Goal: Information Seeking & Learning: Learn about a topic

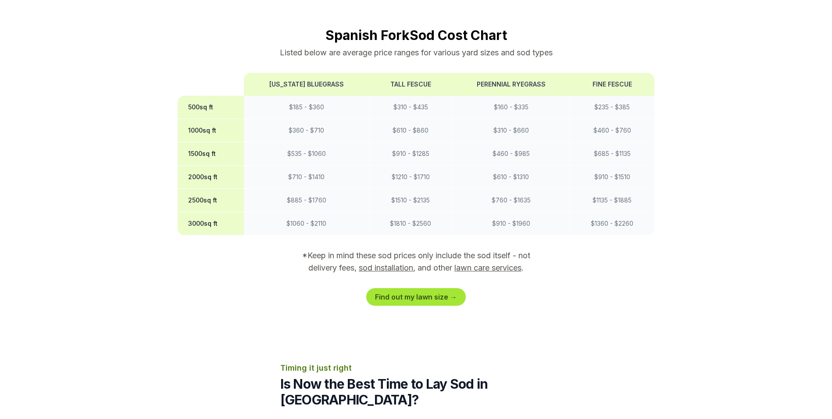
scroll to position [702, 0]
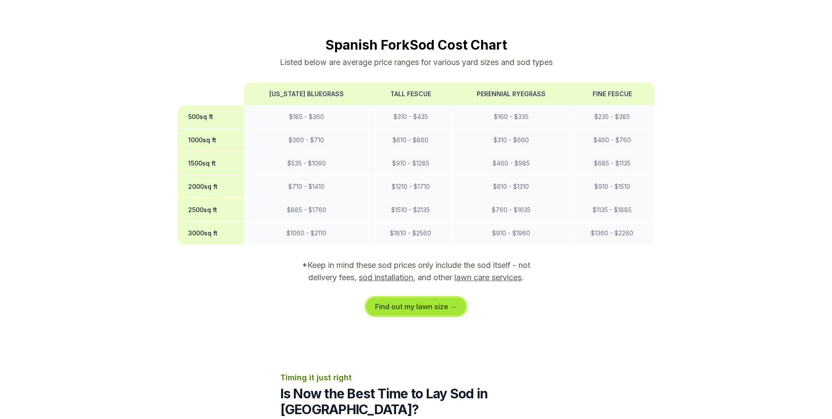
click at [438, 297] on link "Find out my lawn size →" at bounding box center [416, 306] width 100 height 18
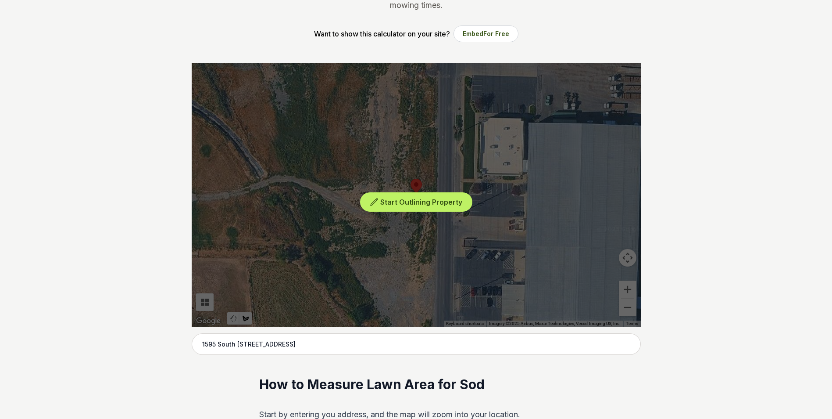
scroll to position [175, 0]
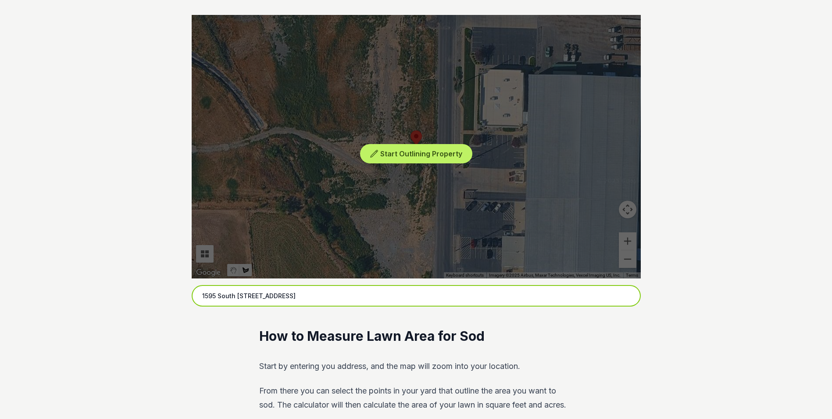
click at [233, 296] on input "1595 South [STREET_ADDRESS]" at bounding box center [416, 296] width 449 height 22
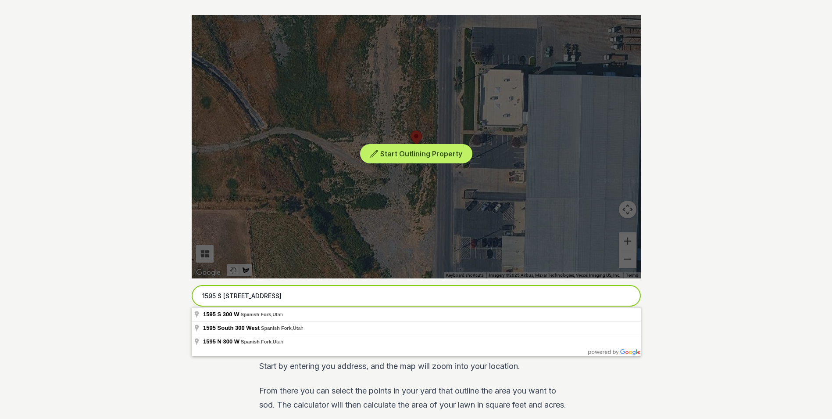
click at [251, 297] on input "1595 S [STREET_ADDRESS]" at bounding box center [416, 296] width 449 height 22
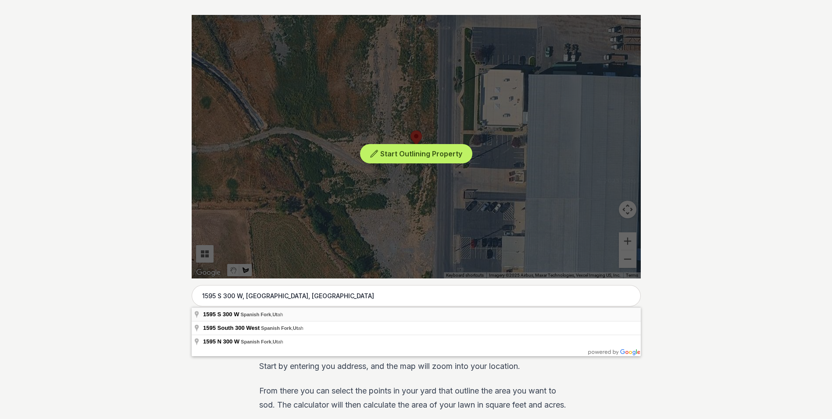
type input "1595 S 300 W, [GEOGRAPHIC_DATA], [US_STATE]"
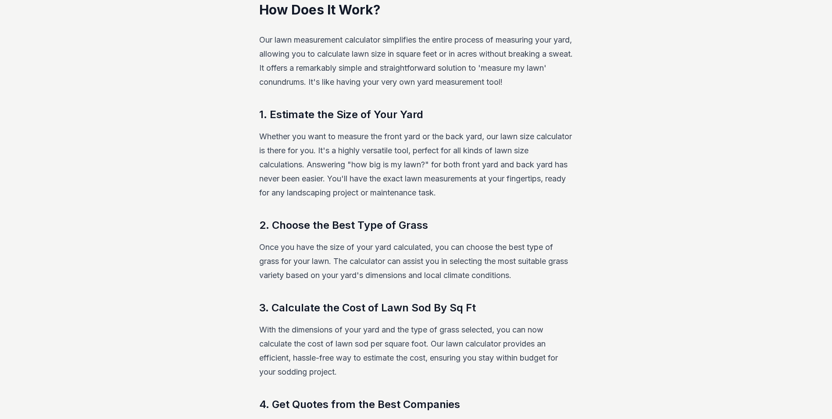
scroll to position [834, 0]
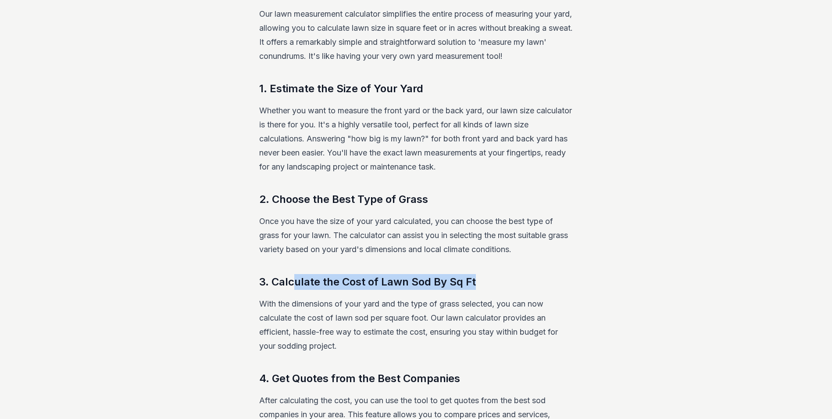
drag, startPoint x: 289, startPoint y: 286, endPoint x: 491, endPoint y: 286, distance: 202.7
click at [491, 286] on h3 "3. Calculate the Cost of Lawn Sod By Sq Ft" at bounding box center [416, 282] width 314 height 16
drag, startPoint x: 491, startPoint y: 286, endPoint x: 582, endPoint y: 317, distance: 96.2
click at [582, 317] on div "Lawn Size Calculator Optimize your lawn care with our "lawn measurement calcula…" at bounding box center [416, 106] width 505 height 1806
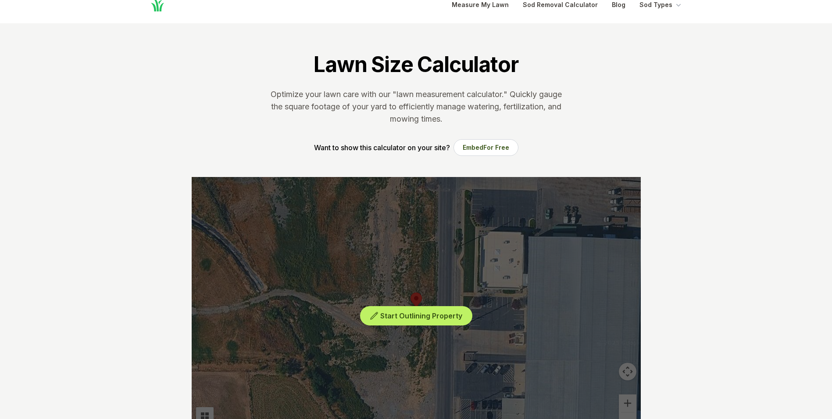
scroll to position [0, 0]
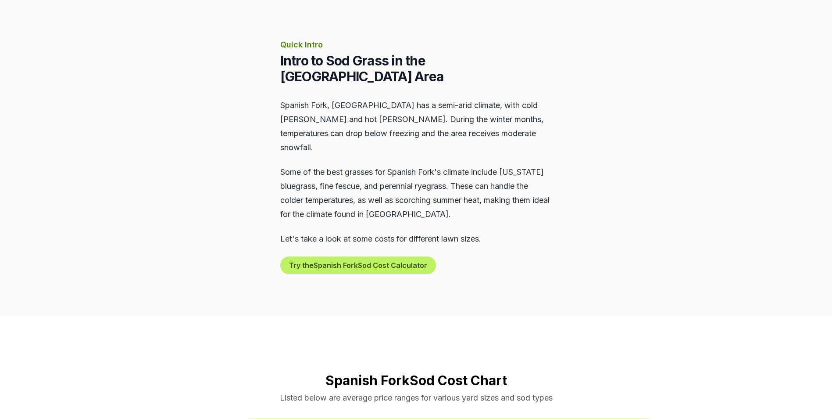
scroll to position [570, 0]
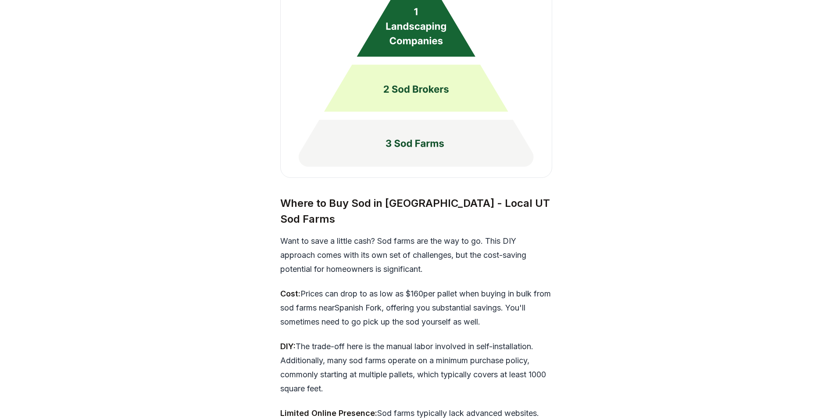
scroll to position [2369, 0]
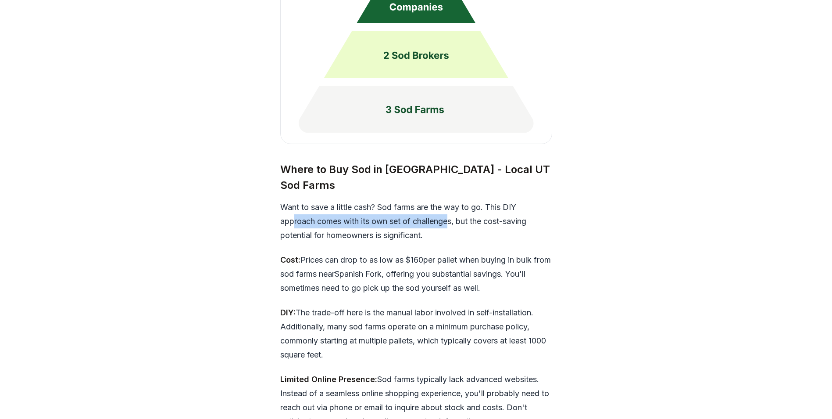
drag, startPoint x: 307, startPoint y: 190, endPoint x: 451, endPoint y: 190, distance: 144.3
click at [451, 200] on p "Want to save a little cash? Sod farms are the way to go. This DIY approach come…" at bounding box center [416, 221] width 272 height 42
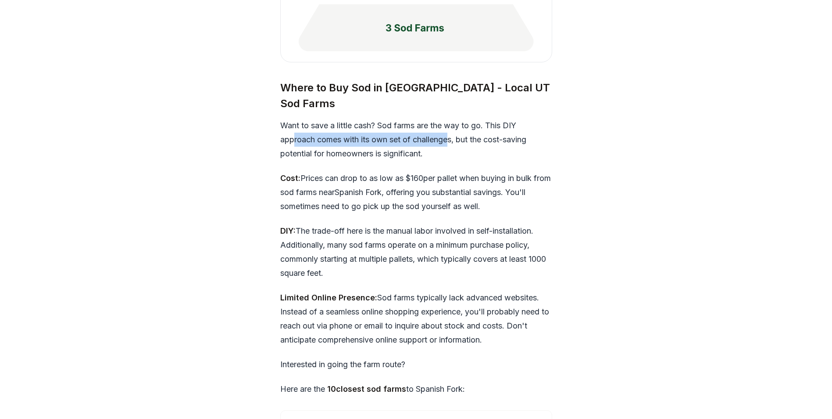
scroll to position [2457, 0]
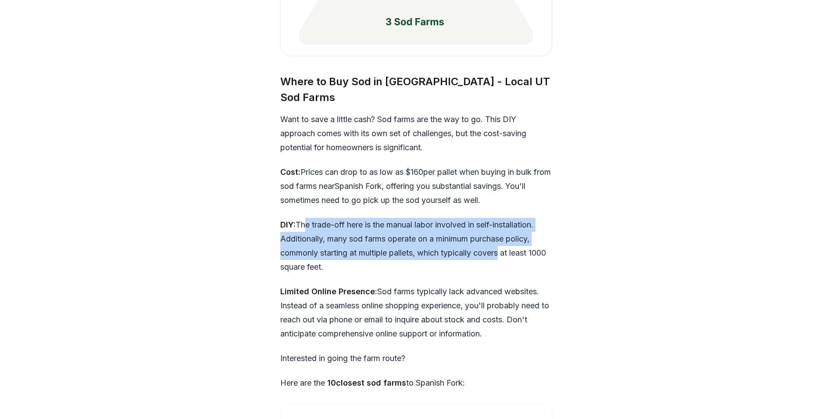
drag, startPoint x: 301, startPoint y: 195, endPoint x: 502, endPoint y: 225, distance: 202.6
click at [502, 225] on p "DIY: The trade-off here is the manual labor involved in self-installation. Addi…" at bounding box center [416, 246] width 272 height 56
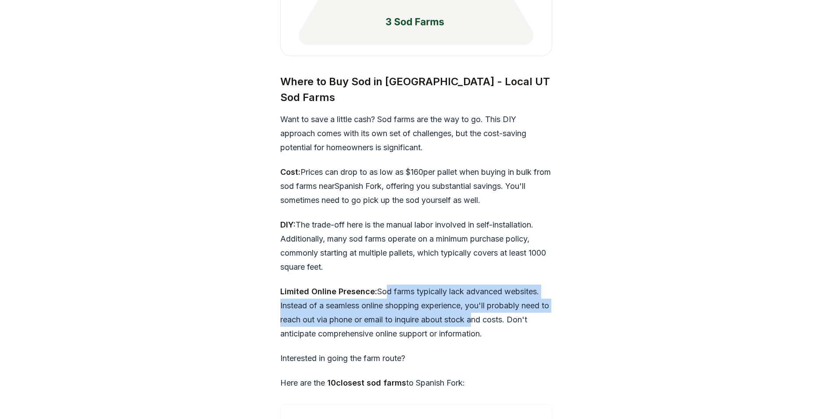
drag, startPoint x: 424, startPoint y: 271, endPoint x: 480, endPoint y: 287, distance: 57.9
click at [480, 287] on p "Limited Online Presence: Sod farms typically lack advanced websites. Instead of…" at bounding box center [416, 312] width 272 height 56
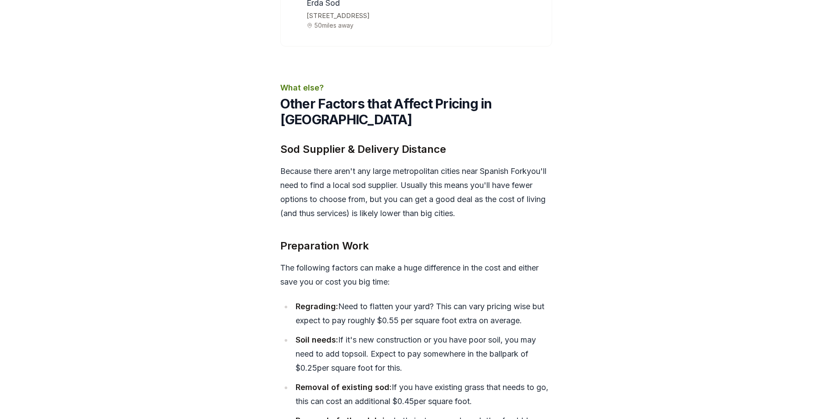
scroll to position [3290, 0]
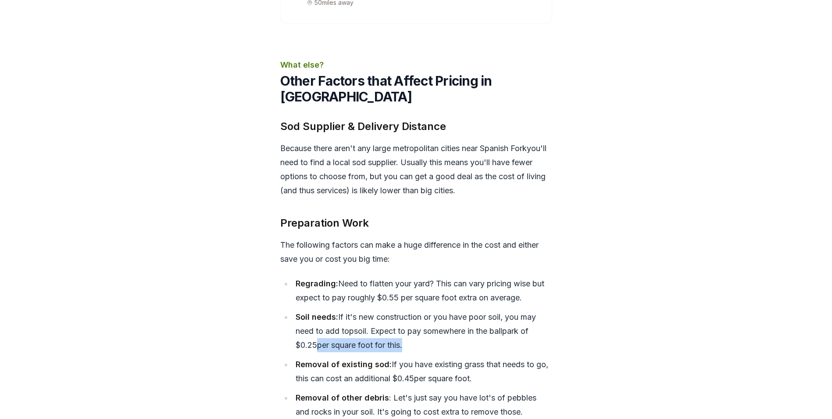
drag, startPoint x: 316, startPoint y: 316, endPoint x: 405, endPoint y: 316, distance: 89.5
click at [405, 316] on li "Soil needs: If it's new construction or you have poor soil, you may need to add…" at bounding box center [423, 331] width 260 height 42
click at [611, 313] on div "Price Considerations DIY vs. Hiring a Sod Installation Company When it comes to…" at bounding box center [416, 30] width 505 height 2614
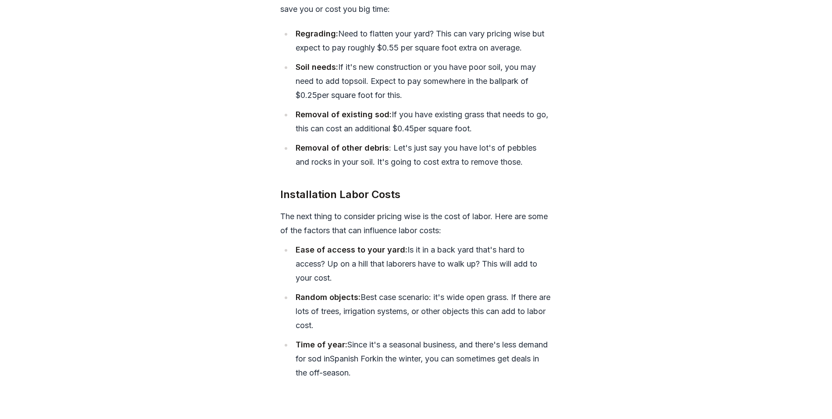
scroll to position [3554, 0]
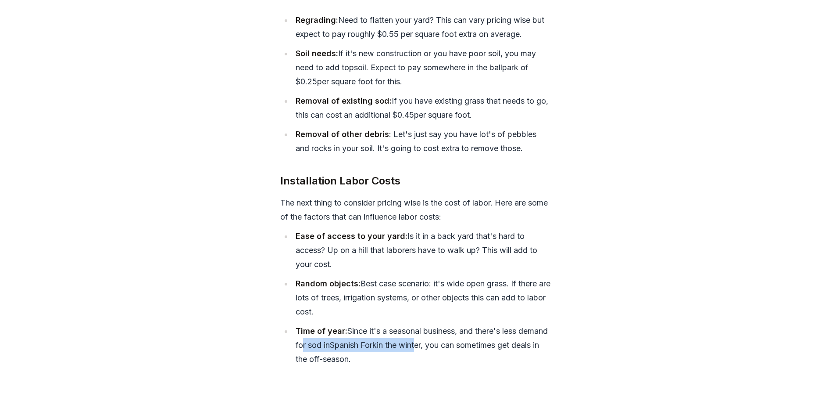
drag, startPoint x: 333, startPoint y: 315, endPoint x: 451, endPoint y: 312, distance: 118.5
click at [451, 324] on li "Time of year: Since it's a seasonal business, and there's less demand for sod i…" at bounding box center [423, 345] width 260 height 42
drag, startPoint x: 451, startPoint y: 312, endPoint x: 416, endPoint y: 334, distance: 41.0
click at [416, 334] on li "Time of year: Since it's a seasonal business, and there's less demand for sod i…" at bounding box center [423, 345] width 260 height 42
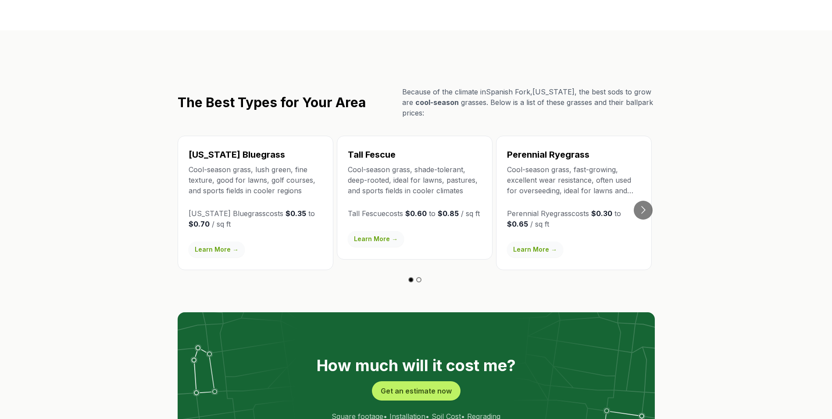
scroll to position [1448, 0]
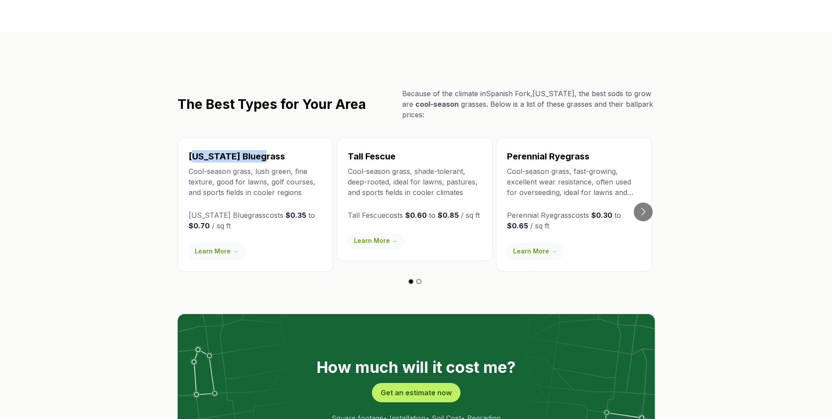
drag, startPoint x: 194, startPoint y: 125, endPoint x: 264, endPoint y: 125, distance: 70.2
click at [264, 150] on h3 "[US_STATE] Bluegrass" at bounding box center [256, 156] width 134 height 12
drag, startPoint x: 524, startPoint y: 151, endPoint x: 589, endPoint y: 155, distance: 64.6
click at [589, 166] on p "Cool-season grass, fast-growing, excellent wear resistance, often used for over…" at bounding box center [574, 182] width 134 height 32
drag, startPoint x: 589, startPoint y: 155, endPoint x: 699, endPoint y: 141, distance: 111.4
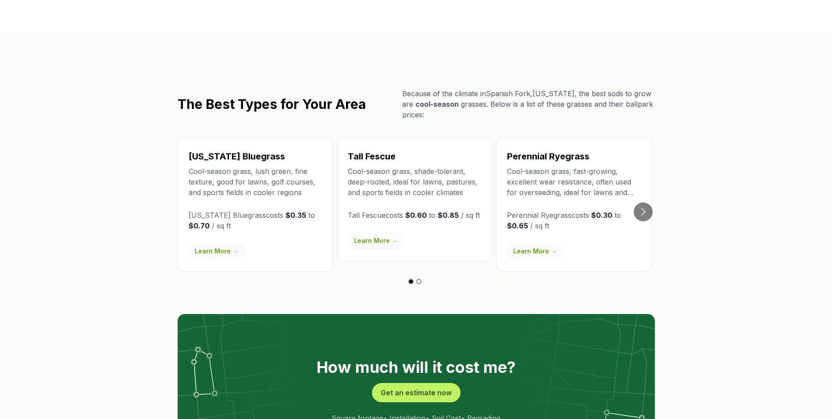
click at [702, 141] on section "The Best Types for Your Area Because of the climate in [GEOGRAPHIC_DATA] , [US_…" at bounding box center [416, 270] width 832 height 477
click at [646, 202] on button "Go to next slide" at bounding box center [643, 211] width 19 height 19
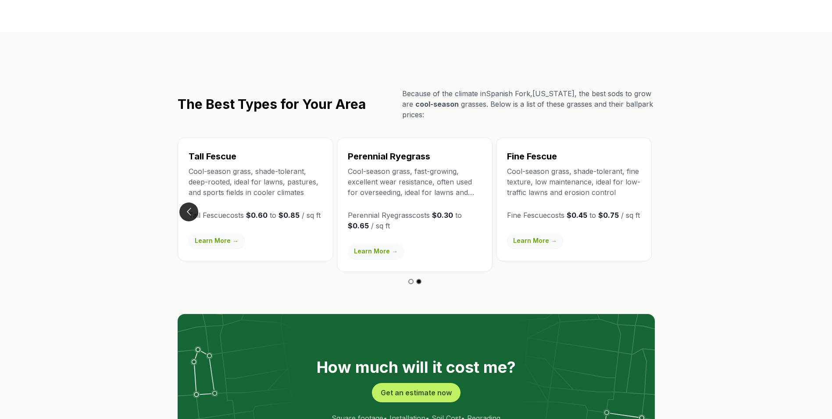
click at [187, 202] on button "Go to previous slide" at bounding box center [188, 211] width 19 height 19
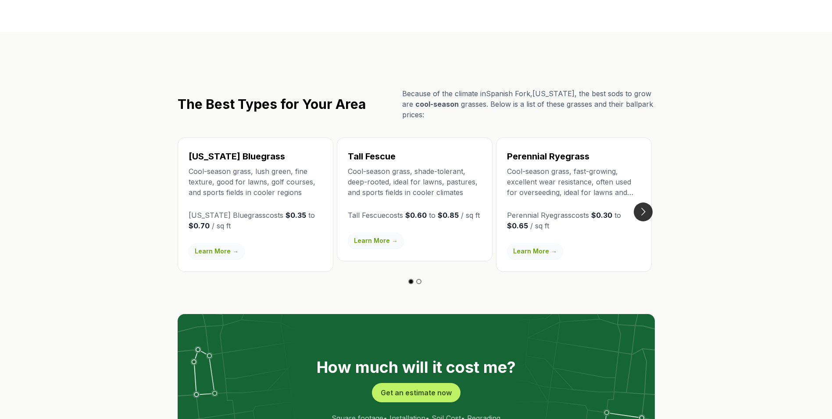
click at [641, 202] on button "Go to next slide" at bounding box center [643, 211] width 19 height 19
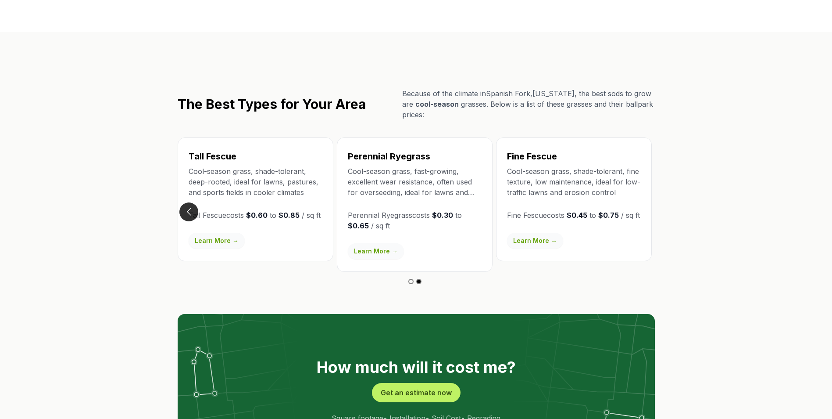
click at [193, 202] on button "Go to previous slide" at bounding box center [188, 211] width 19 height 19
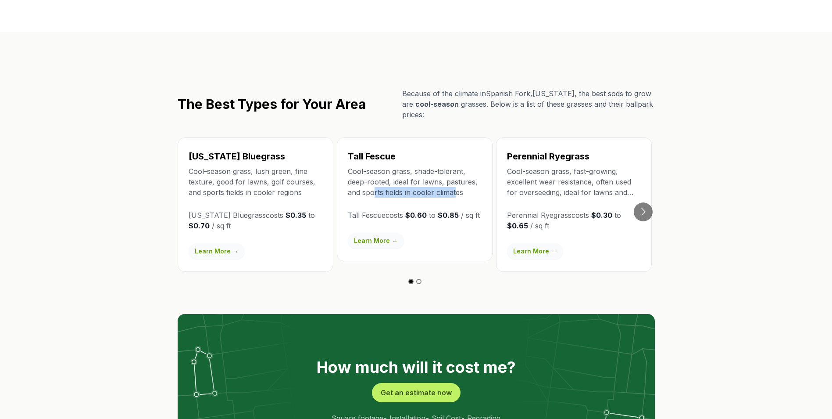
drag, startPoint x: 372, startPoint y: 165, endPoint x: 455, endPoint y: 165, distance: 82.5
click at [455, 166] on p "Cool-season grass, shade-tolerant, deep-rooted, ideal for lawns, pastures, and …" at bounding box center [415, 182] width 134 height 32
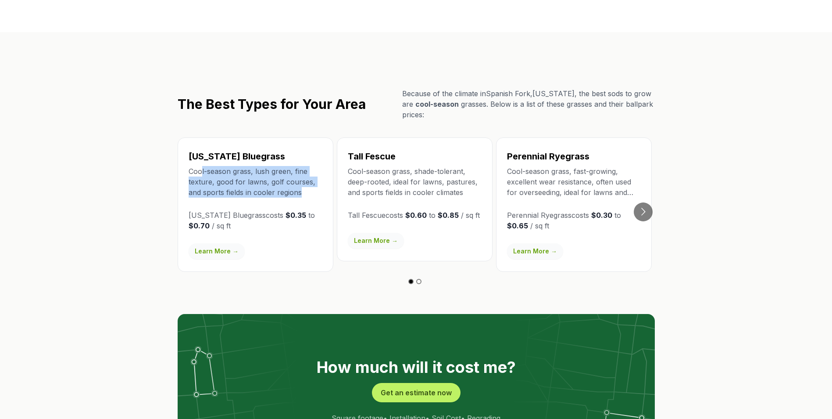
drag, startPoint x: 207, startPoint y: 144, endPoint x: 313, endPoint y: 158, distance: 107.0
click at [313, 166] on p "Cool-season grass, lush green, fine texture, good for lawns, golf courses, and …" at bounding box center [256, 182] width 134 height 32
drag, startPoint x: 313, startPoint y: 158, endPoint x: 322, endPoint y: 177, distance: 21.6
click at [322, 177] on div "[US_STATE] Bluegrass Cool-season grass, lush green, fine texture, good for lawn…" at bounding box center [256, 204] width 156 height 134
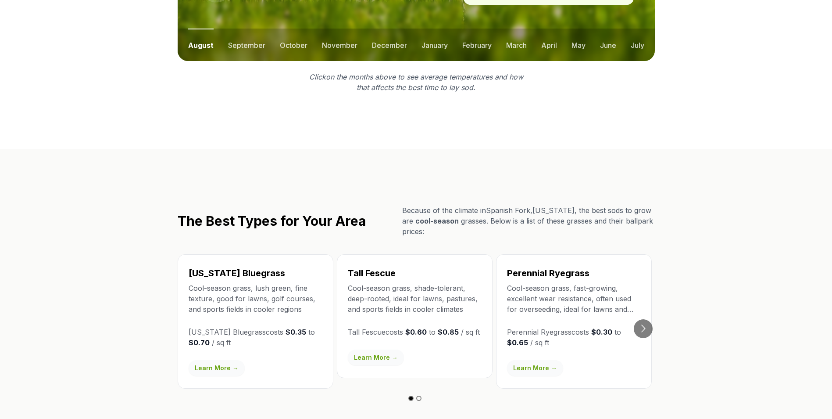
scroll to position [1404, 0]
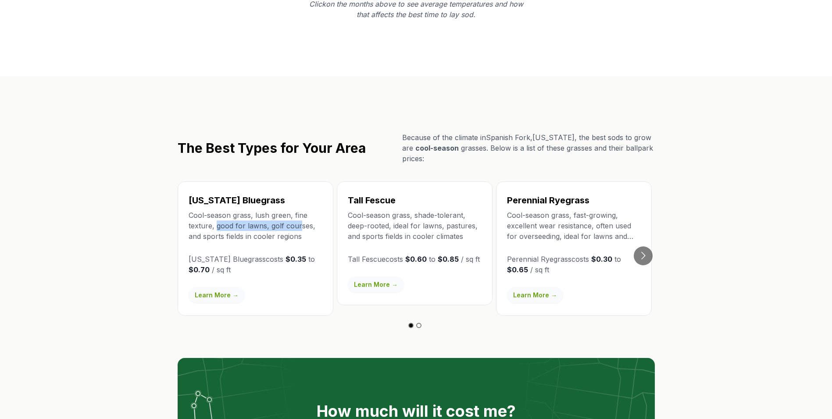
drag, startPoint x: 217, startPoint y: 198, endPoint x: 298, endPoint y: 197, distance: 81.6
click at [298, 210] on p "Cool-season grass, lush green, fine texture, good for lawns, golf courses, and …" at bounding box center [256, 226] width 134 height 32
drag, startPoint x: 298, startPoint y: 197, endPoint x: 251, endPoint y: 222, distance: 54.0
click at [251, 222] on div "[US_STATE] Bluegrass Cool-season grass, lush green, fine texture, good for lawn…" at bounding box center [256, 248] width 156 height 134
click at [226, 287] on link "Learn More →" at bounding box center [217, 295] width 56 height 16
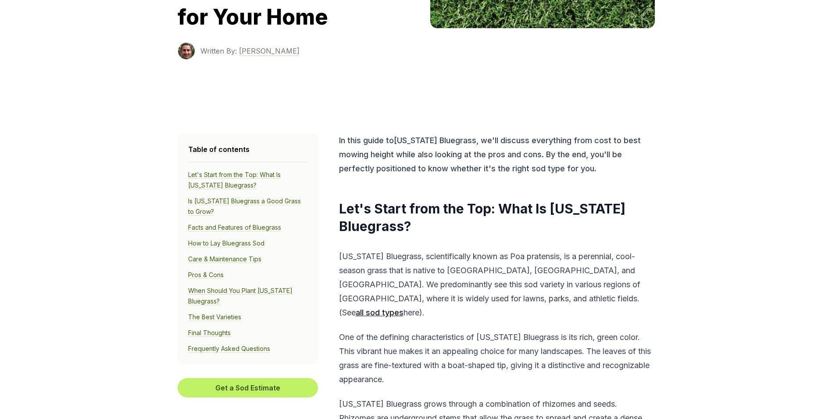
scroll to position [219, 0]
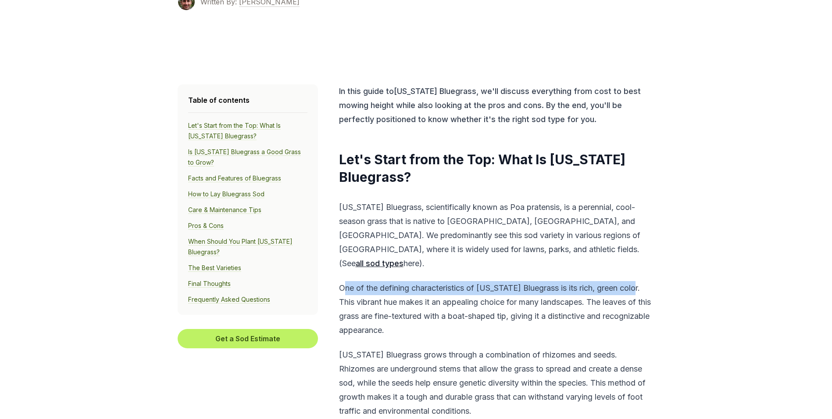
drag, startPoint x: 347, startPoint y: 273, endPoint x: 640, endPoint y: 279, distance: 293.6
click at [640, 281] on p "One of the defining characteristics of [US_STATE] Bluegrass is its rich, green …" at bounding box center [496, 309] width 314 height 56
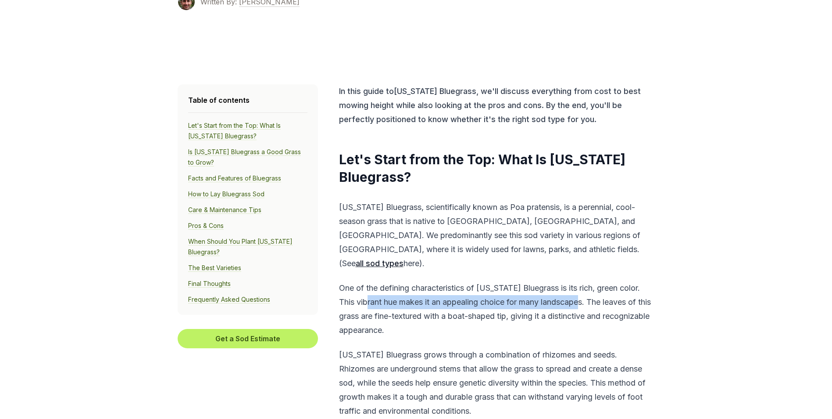
drag, startPoint x: 376, startPoint y: 289, endPoint x: 591, endPoint y: 294, distance: 215.5
click at [591, 294] on p "One of the defining characteristics of [US_STATE] Bluegrass is its rich, green …" at bounding box center [496, 309] width 314 height 56
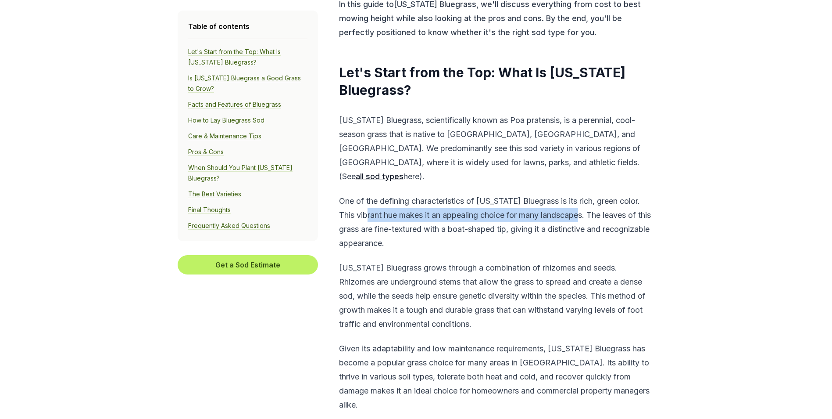
scroll to position [307, 0]
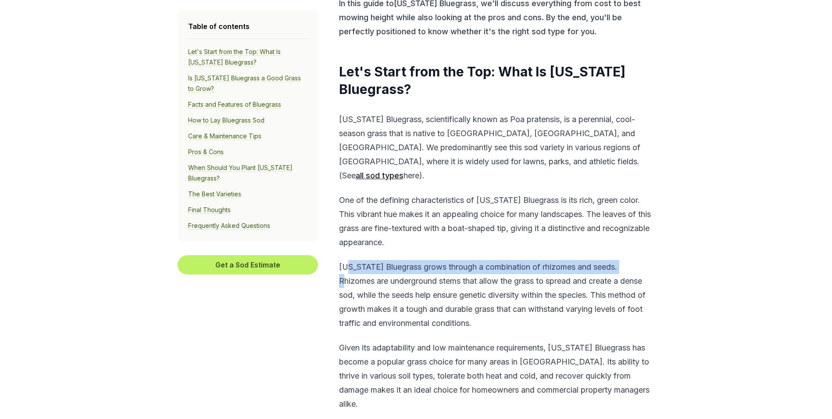
drag, startPoint x: 347, startPoint y: 251, endPoint x: 628, endPoint y: 250, distance: 280.8
click at [628, 260] on p "[US_STATE] Bluegrass grows through a combination of rhizomes and seeds. Rhizome…" at bounding box center [496, 295] width 314 height 70
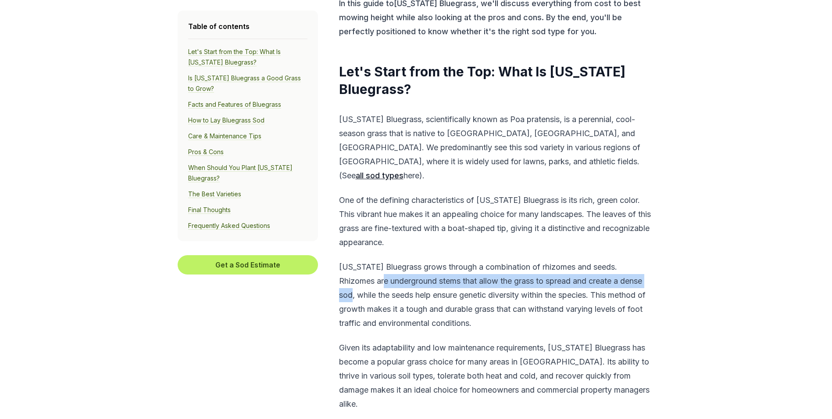
drag, startPoint x: 353, startPoint y: 267, endPoint x: 634, endPoint y: 266, distance: 280.8
click at [634, 266] on p "[US_STATE] Bluegrass grows through a combination of rhizomes and seeds. Rhizome…" at bounding box center [496, 295] width 314 height 70
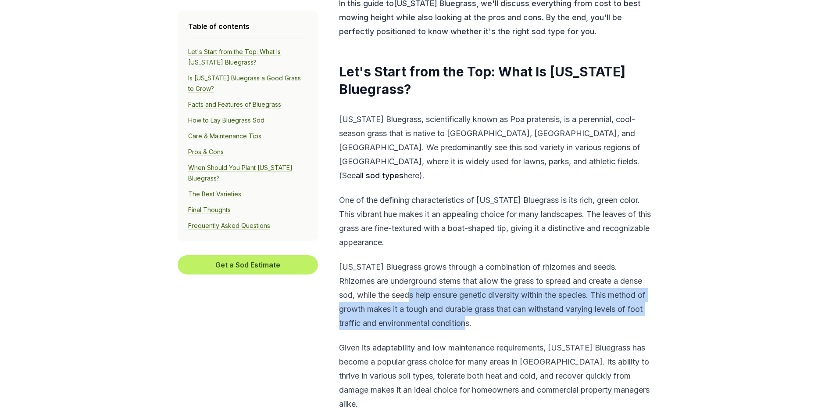
drag, startPoint x: 378, startPoint y: 280, endPoint x: 501, endPoint y: 313, distance: 127.2
click at [501, 313] on p "[US_STATE] Bluegrass grows through a combination of rhizomes and seeds. Rhizome…" at bounding box center [496, 295] width 314 height 70
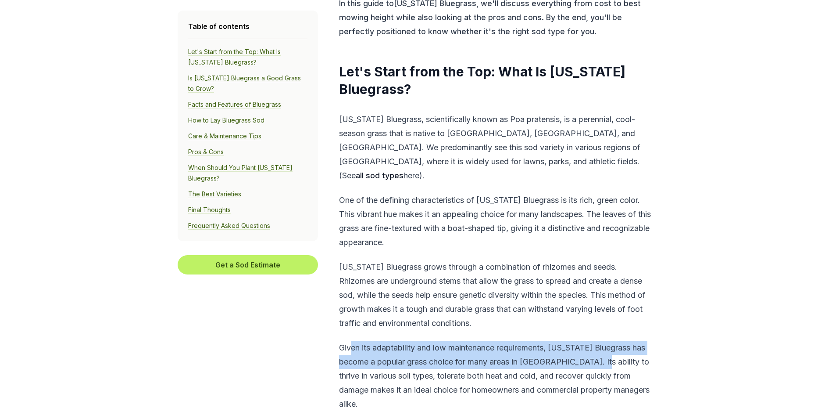
drag, startPoint x: 356, startPoint y: 337, endPoint x: 604, endPoint y: 344, distance: 248.0
click at [604, 344] on p "Given its adaptability and low maintenance requirements, [US_STATE] Bluegrass h…" at bounding box center [496, 375] width 314 height 70
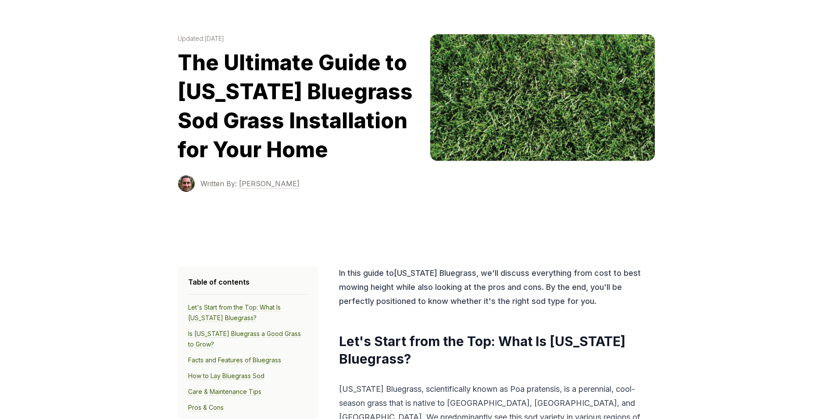
scroll to position [0, 0]
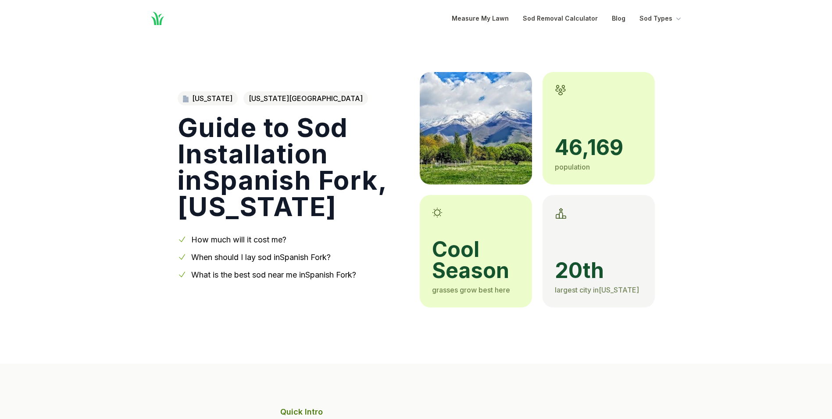
scroll to position [1404, 0]
